Goal: Navigation & Orientation: Go to known website

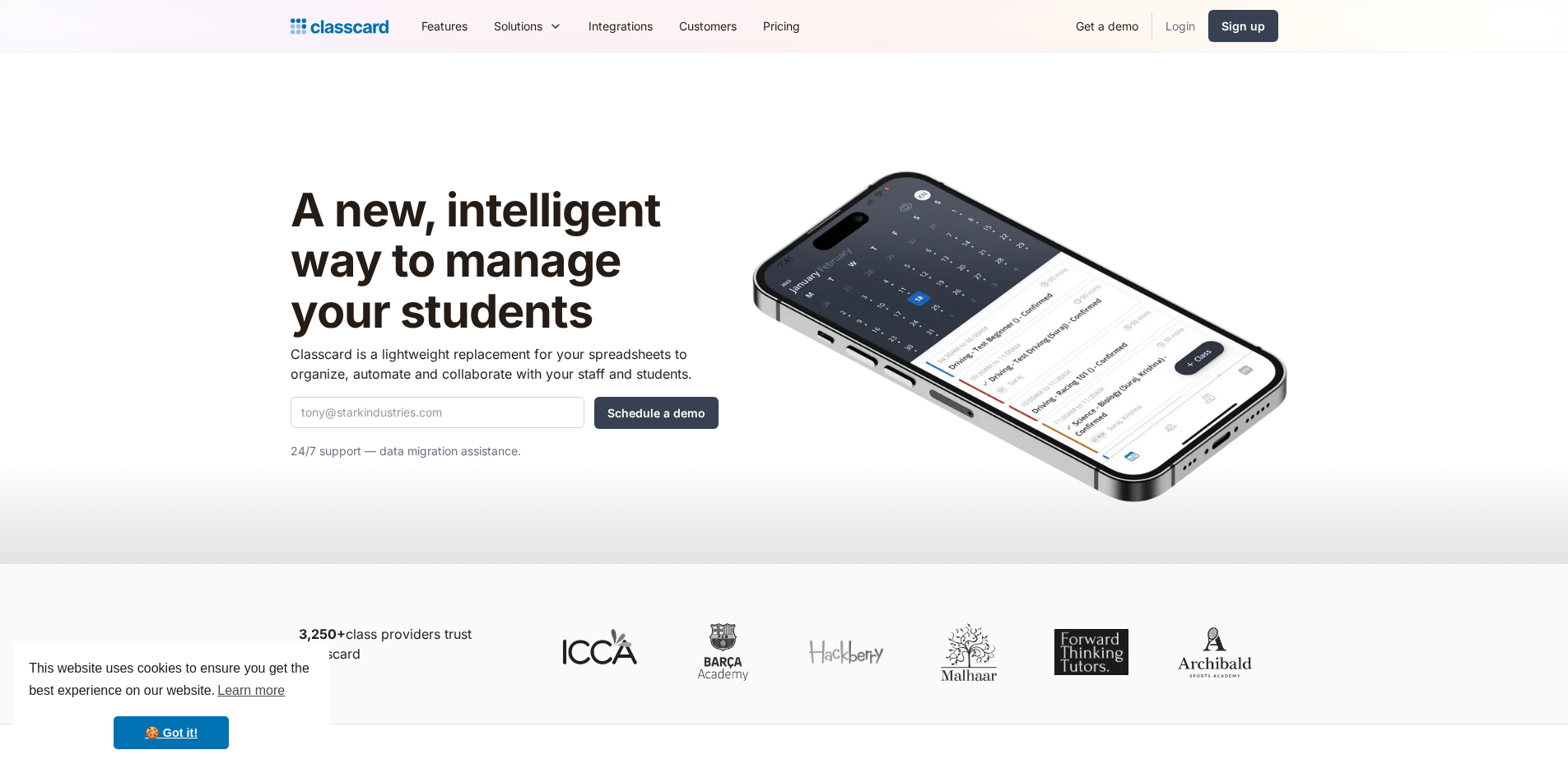
click at [1169, 22] on link "Login" at bounding box center [1180, 26] width 56 height 37
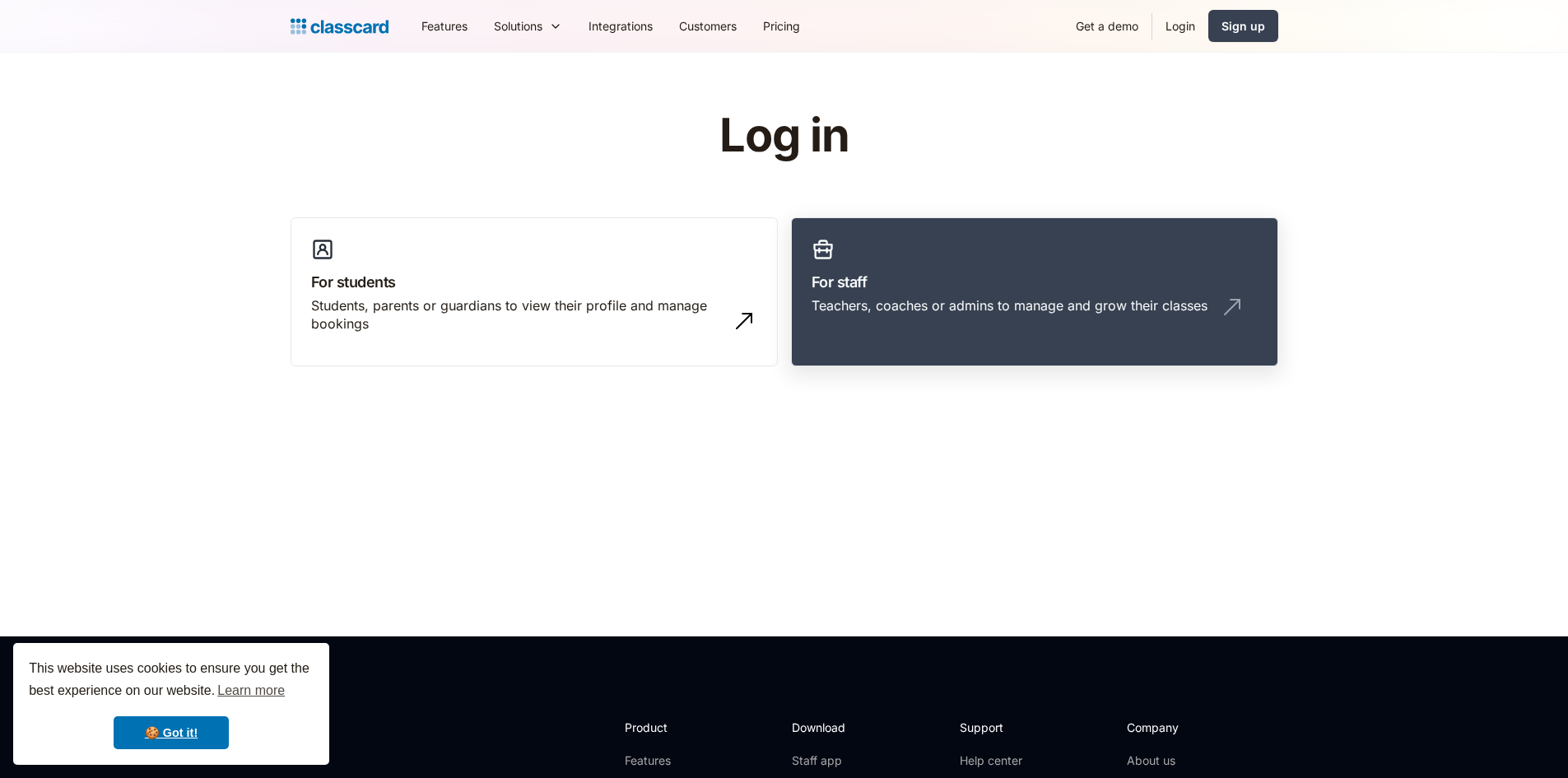
click at [987, 303] on div "Teachers, coaches or admins to manage and grow their classes" at bounding box center [1010, 305] width 396 height 18
